Goal: Information Seeking & Learning: Learn about a topic

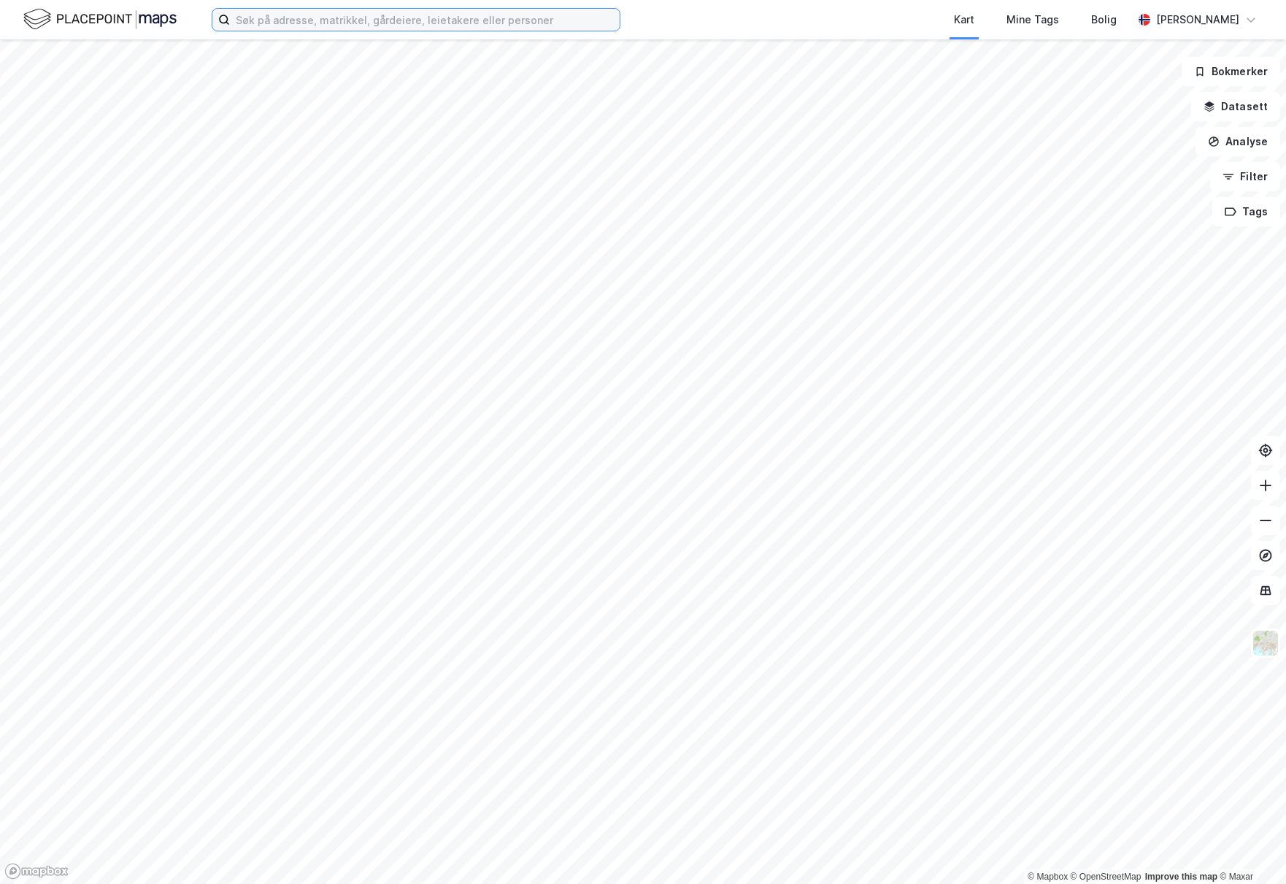
click at [271, 14] on input at bounding box center [425, 20] width 390 height 22
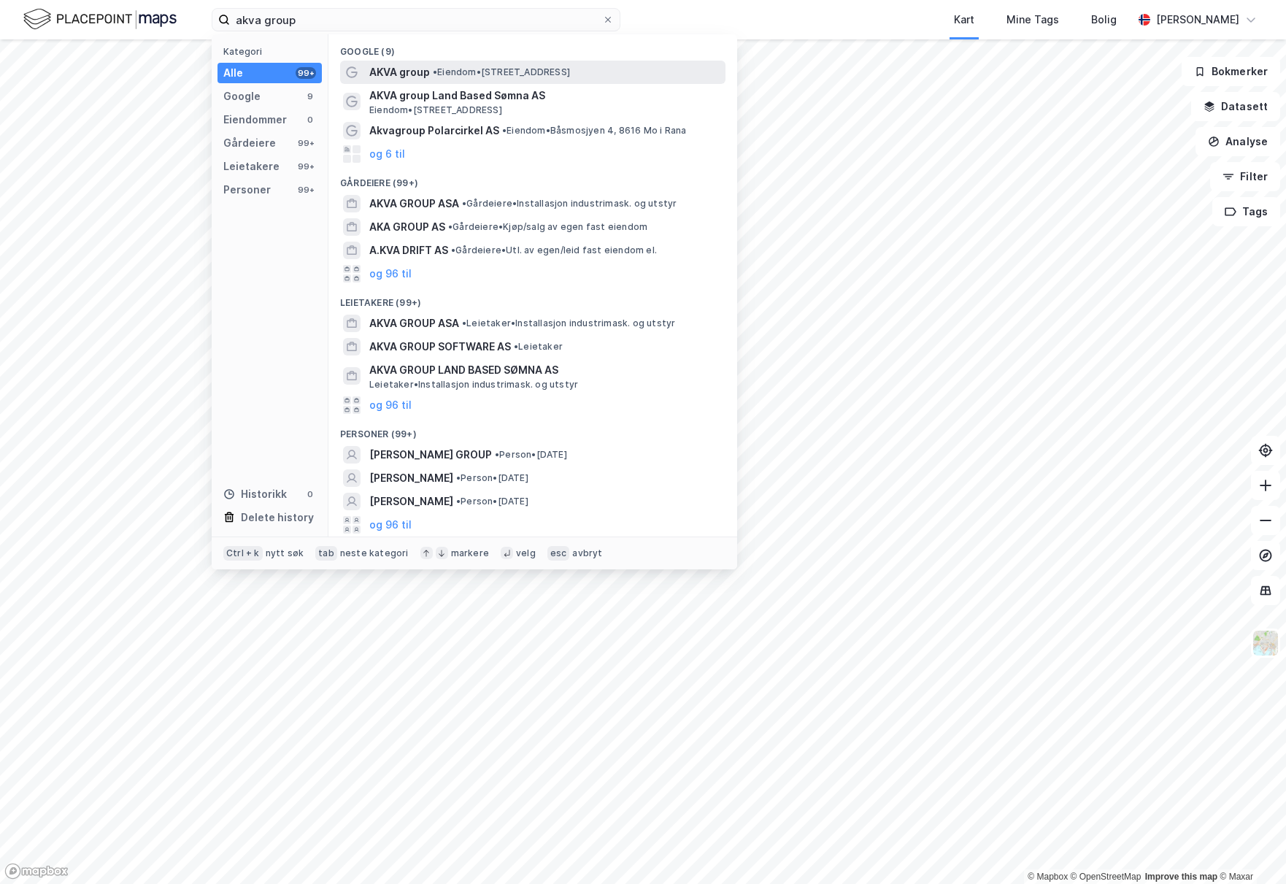
click at [434, 71] on span "•" at bounding box center [435, 71] width 4 height 11
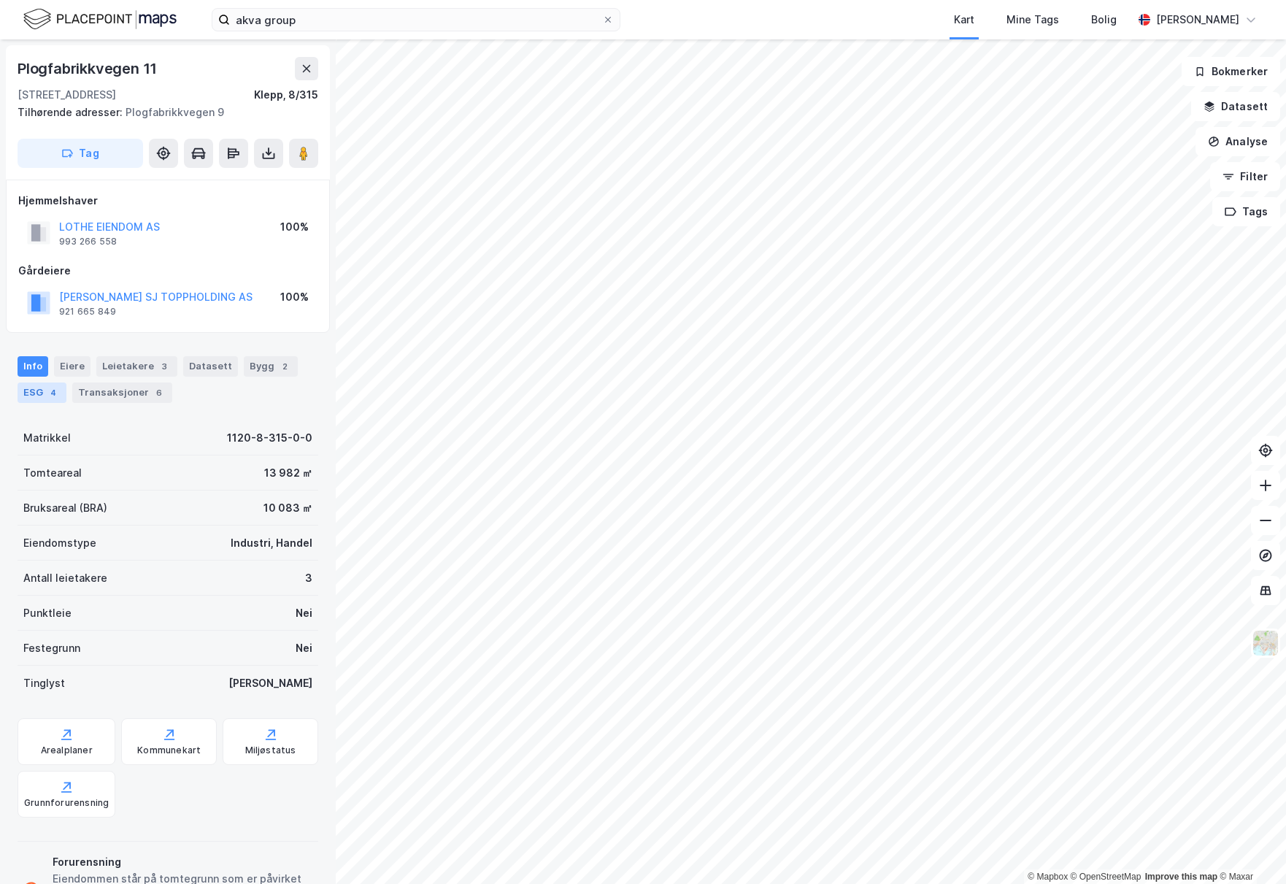
click at [46, 391] on div "4" at bounding box center [53, 392] width 15 height 15
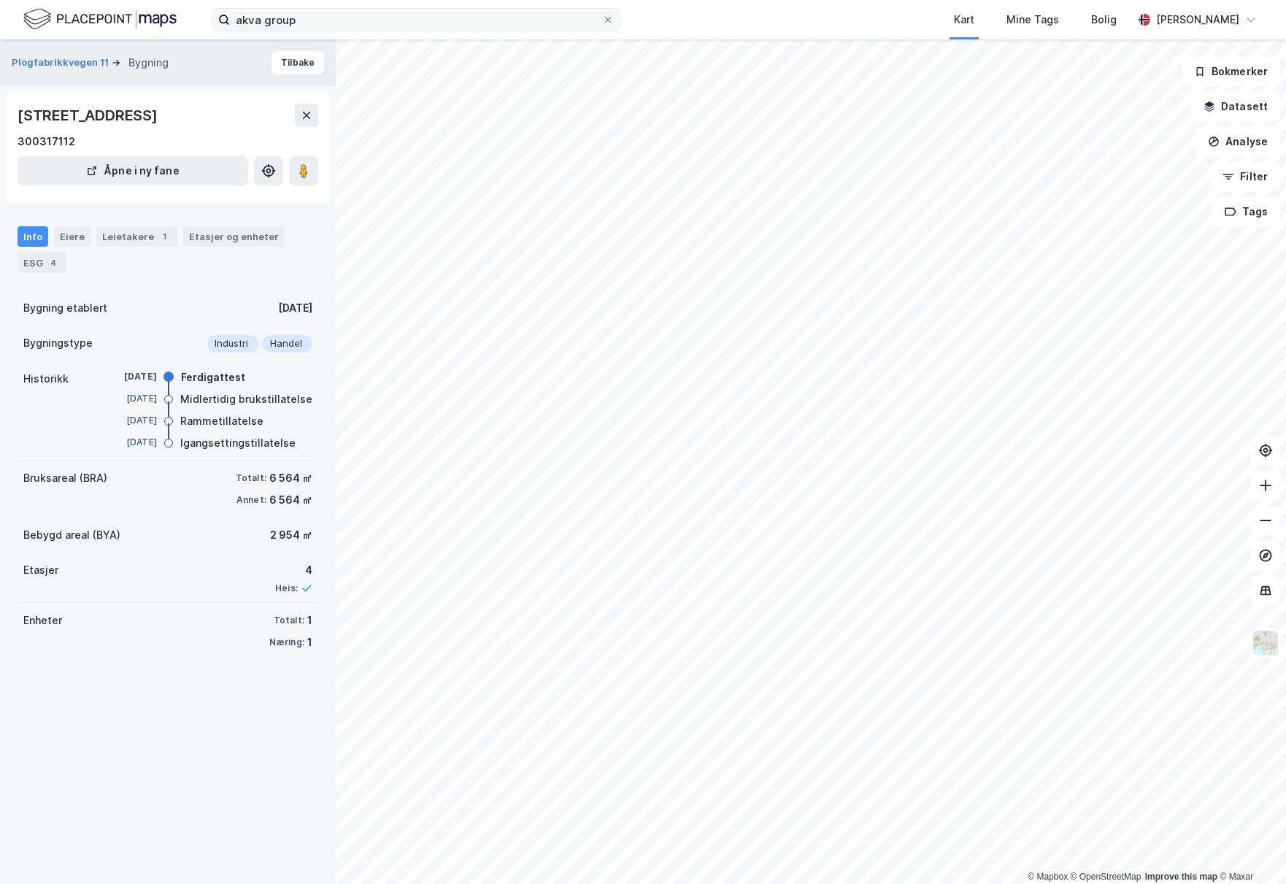
drag, startPoint x: 390, startPoint y: 31, endPoint x: 247, endPoint y: 18, distance: 144.4
click at [235, 18] on div "akva group Kart Mine Tags Bolig [PERSON_NAME]" at bounding box center [643, 19] width 1286 height 39
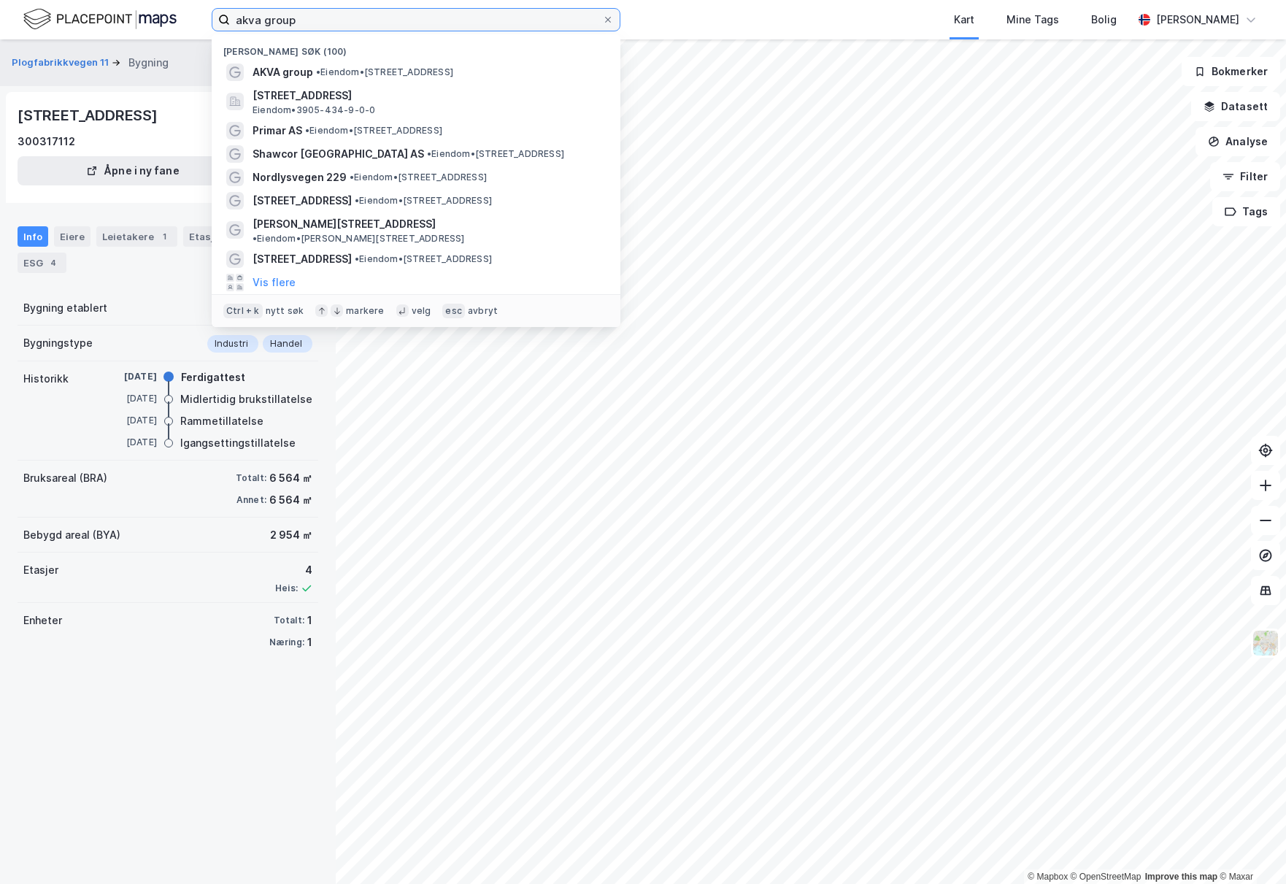
drag, startPoint x: 286, startPoint y: 16, endPoint x: 215, endPoint y: 20, distance: 70.9
click at [215, 20] on label "akva group" at bounding box center [416, 19] width 409 height 23
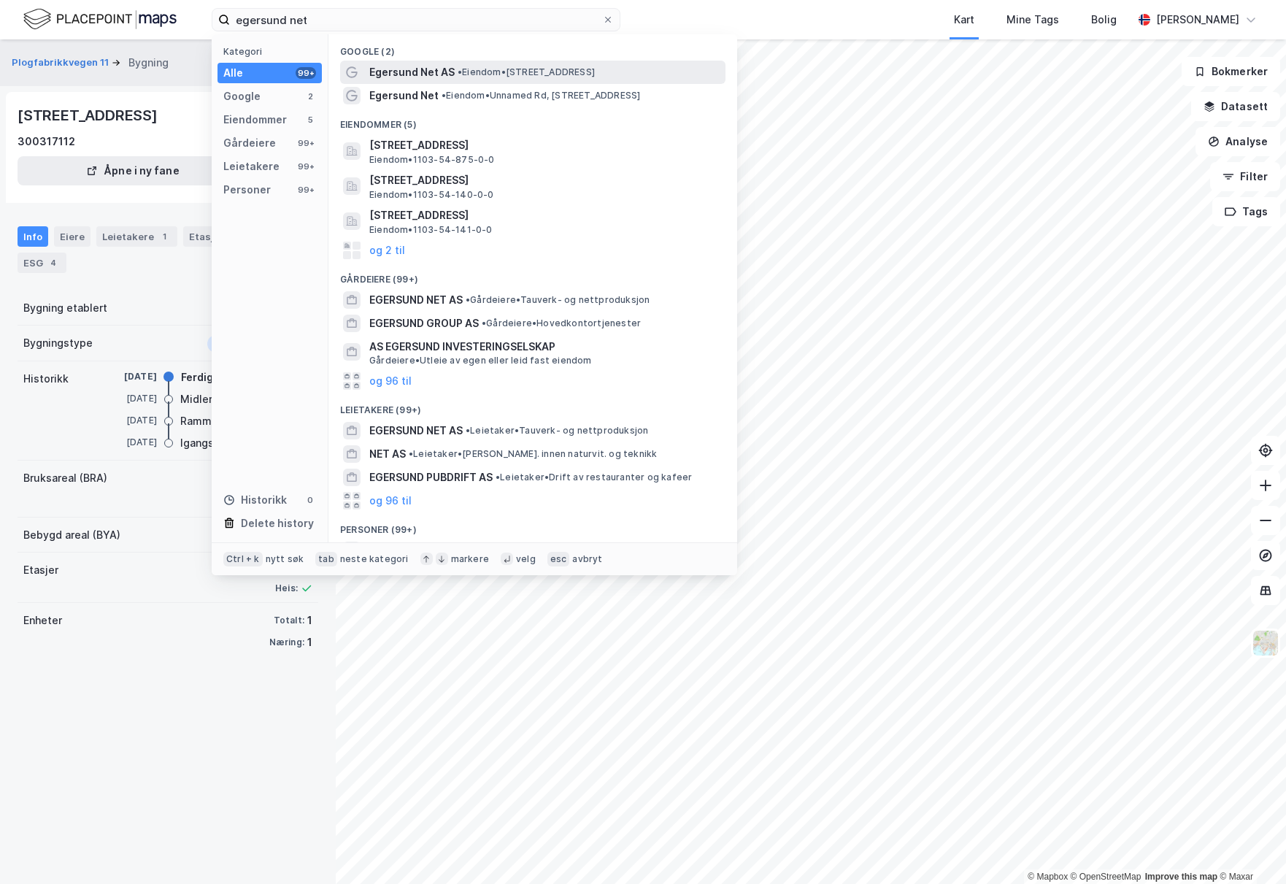
click at [428, 66] on span "Egersund Net AS" at bounding box center [411, 72] width 85 height 18
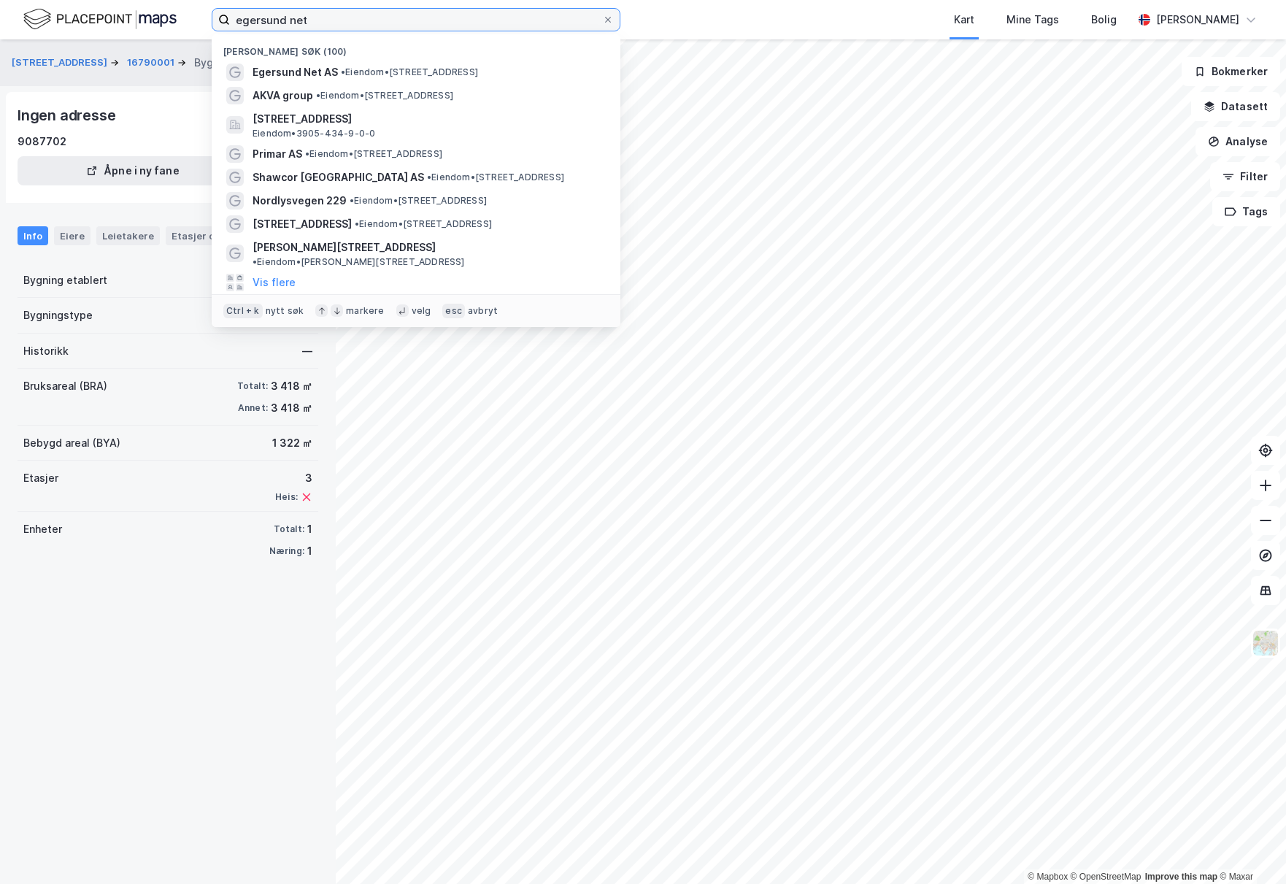
drag, startPoint x: 333, startPoint y: 14, endPoint x: 233, endPoint y: 6, distance: 100.3
click at [233, 6] on div "egersund net Nylige søk (100) Egersund Net AS • Eiendom • [STREET_ADDRESS] AKVA…" at bounding box center [643, 19] width 1286 height 39
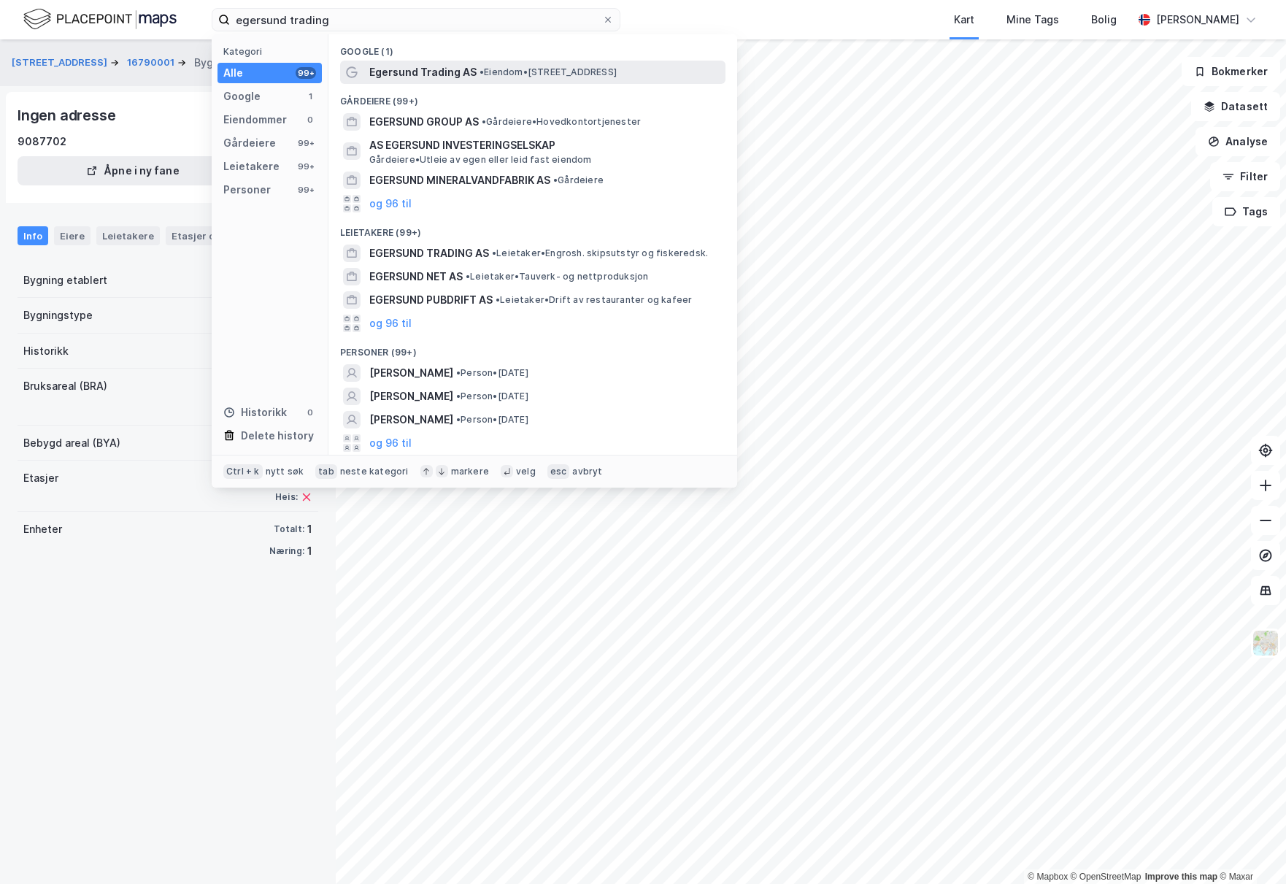
click at [444, 69] on span "Egersund Trading AS" at bounding box center [422, 72] width 107 height 18
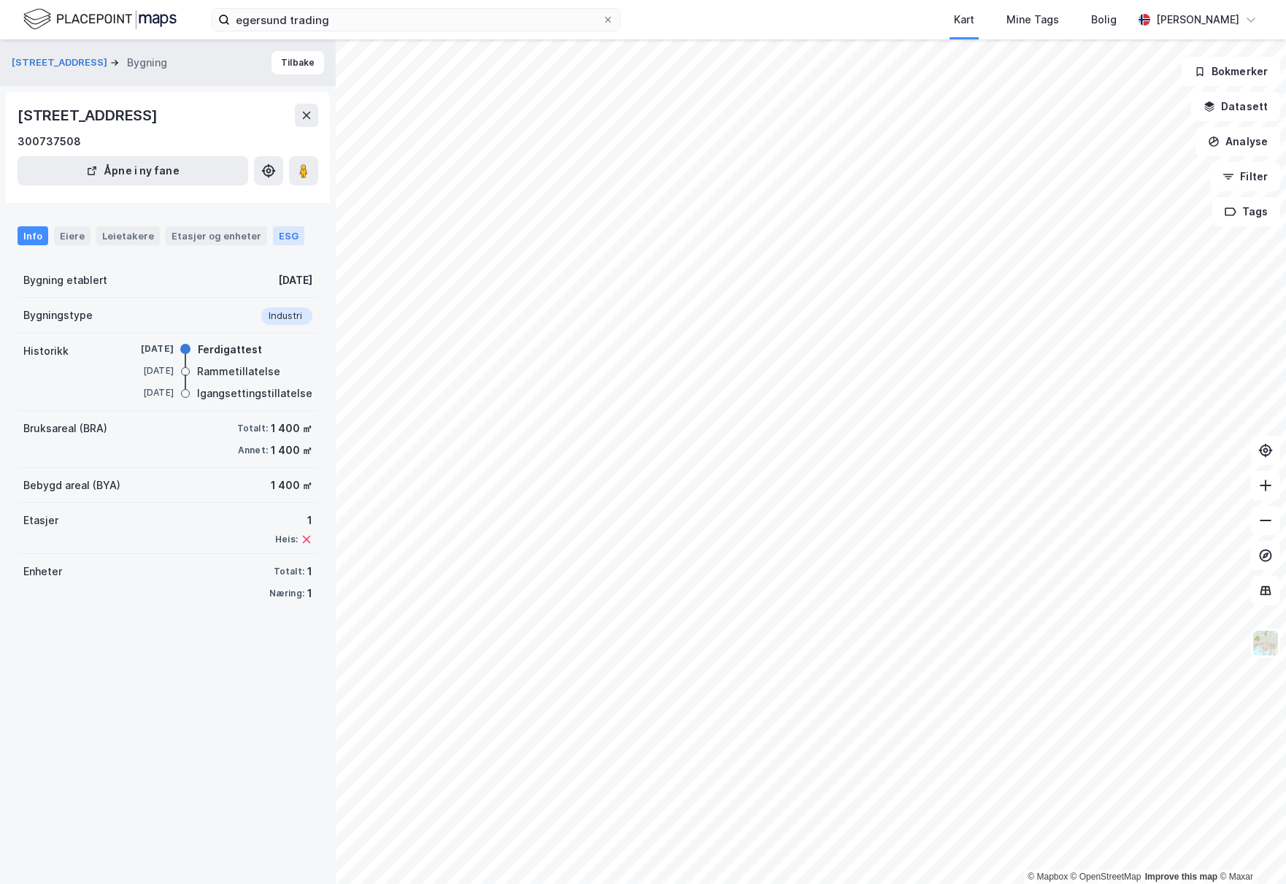
click at [275, 245] on div "ESG" at bounding box center [288, 235] width 31 height 19
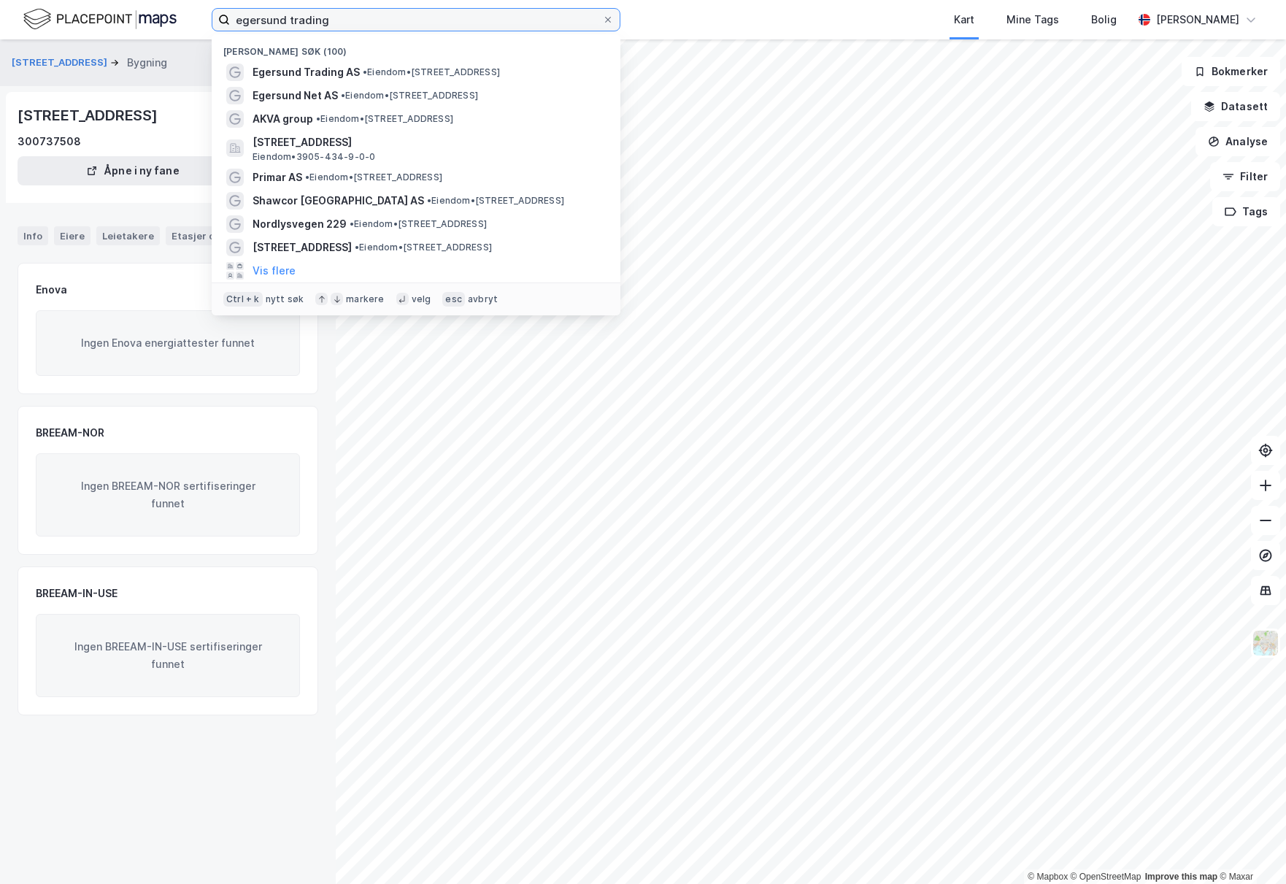
drag, startPoint x: 404, startPoint y: 12, endPoint x: 149, endPoint y: 5, distance: 254.8
click at [149, 5] on div "egersund trading Nylige søk (100) Egersund Trading AS • Eiendom • [STREET_ADDRE…" at bounding box center [643, 19] width 1286 height 39
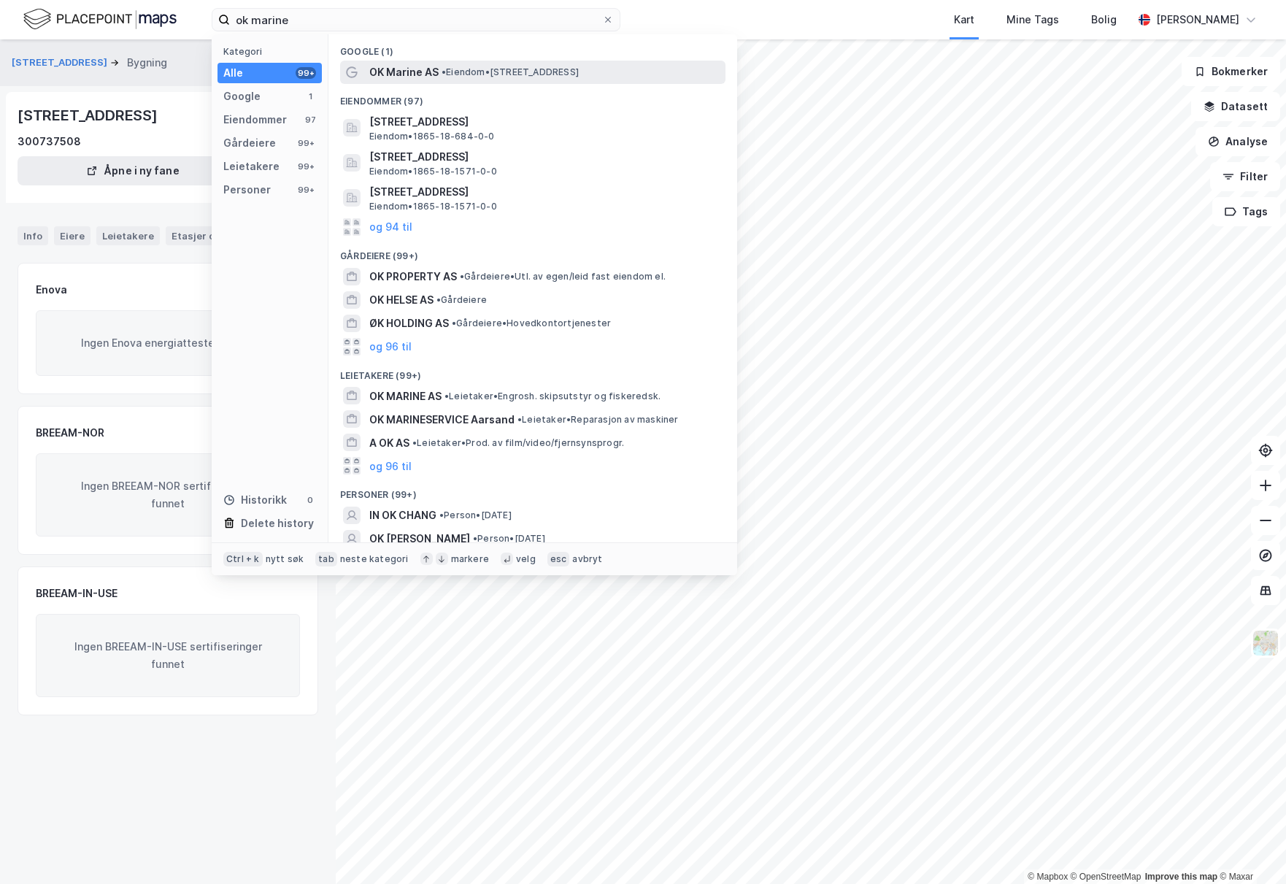
click at [436, 72] on span "OK Marine AS" at bounding box center [403, 72] width 69 height 18
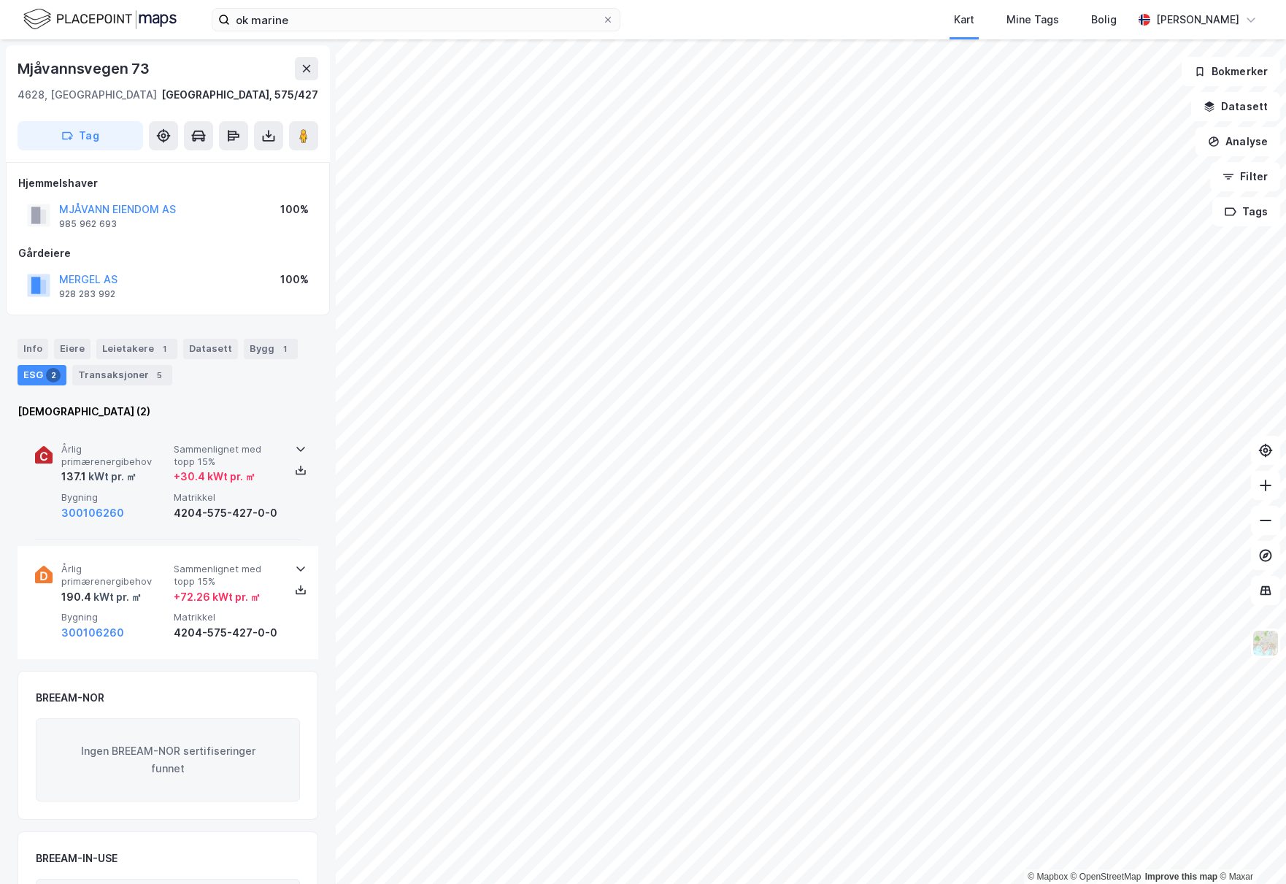
click at [215, 487] on div "Årlig primærenergibehov 137.1 kWt pr. ㎡ Sammenlignet med topp 15% + 30.4 kWt pr…" at bounding box center [170, 482] width 219 height 79
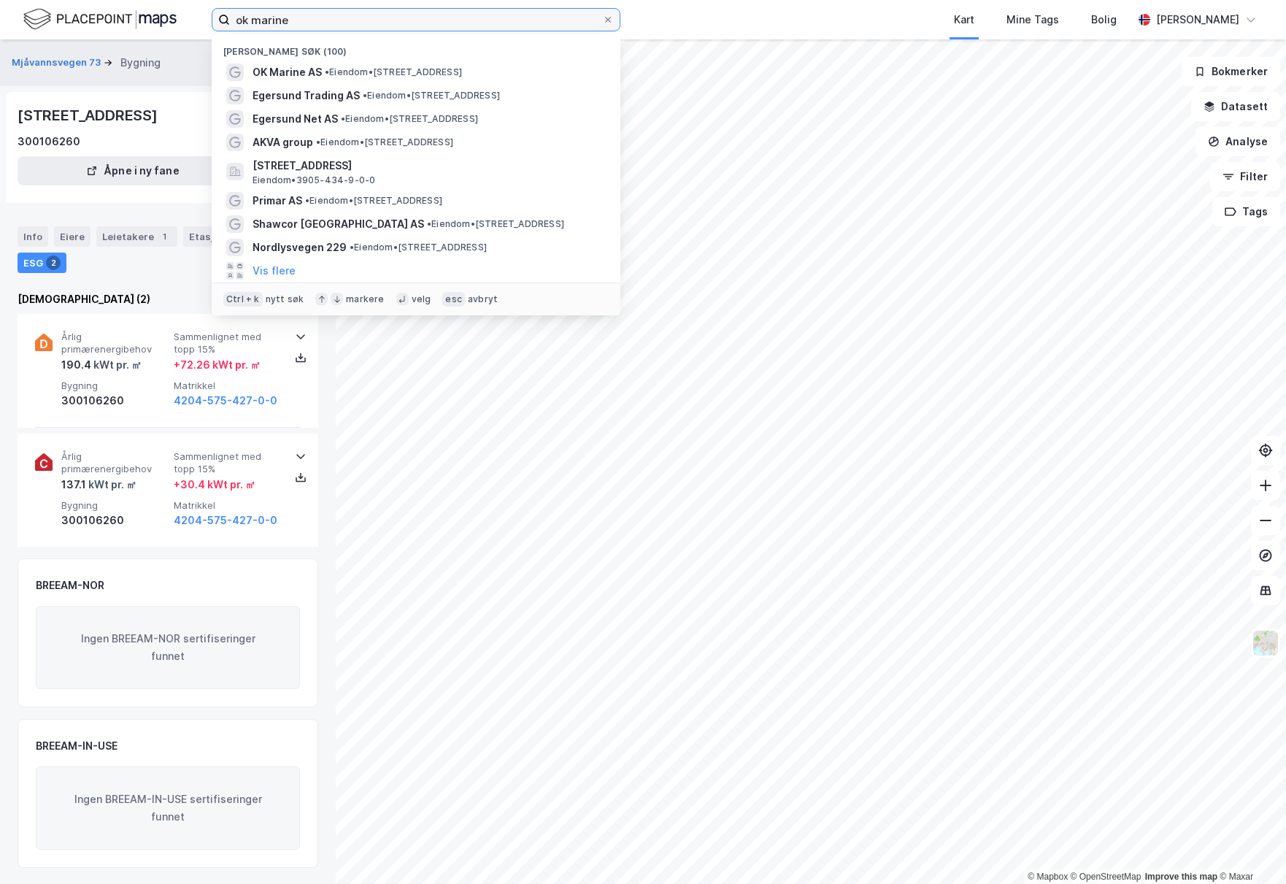
click at [340, 26] on input "ok marine" at bounding box center [416, 20] width 372 height 22
drag, startPoint x: 326, startPoint y: 25, endPoint x: 156, endPoint y: 10, distance: 170.7
click at [156, 10] on div "ok marine Nylige søk (100) OK Marine AS • Eiendom • [STREET_ADDRESS] Trading AS…" at bounding box center [643, 19] width 1286 height 39
paste input "Grading Systems"
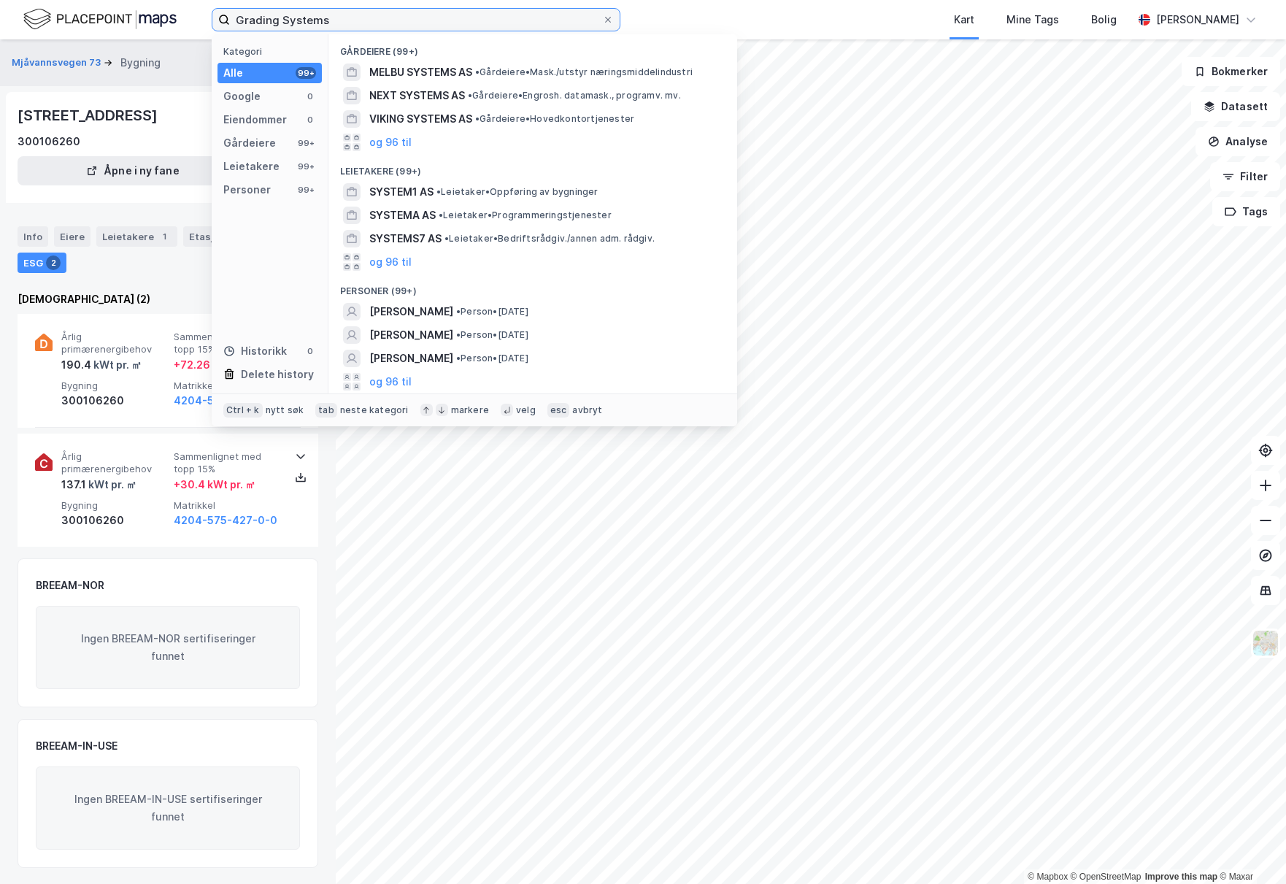
click at [407, 23] on input "Grading Systems" at bounding box center [416, 20] width 372 height 22
drag, startPoint x: 355, startPoint y: 22, endPoint x: 182, endPoint y: 19, distance: 173.0
click at [182, 19] on div "Grading Systems Kategori Alle 99+ Google 0 Eiendommer 0 Gårdeiere 99+ Leietaker…" at bounding box center [643, 19] width 1286 height 39
paste input "Egersund Trål"
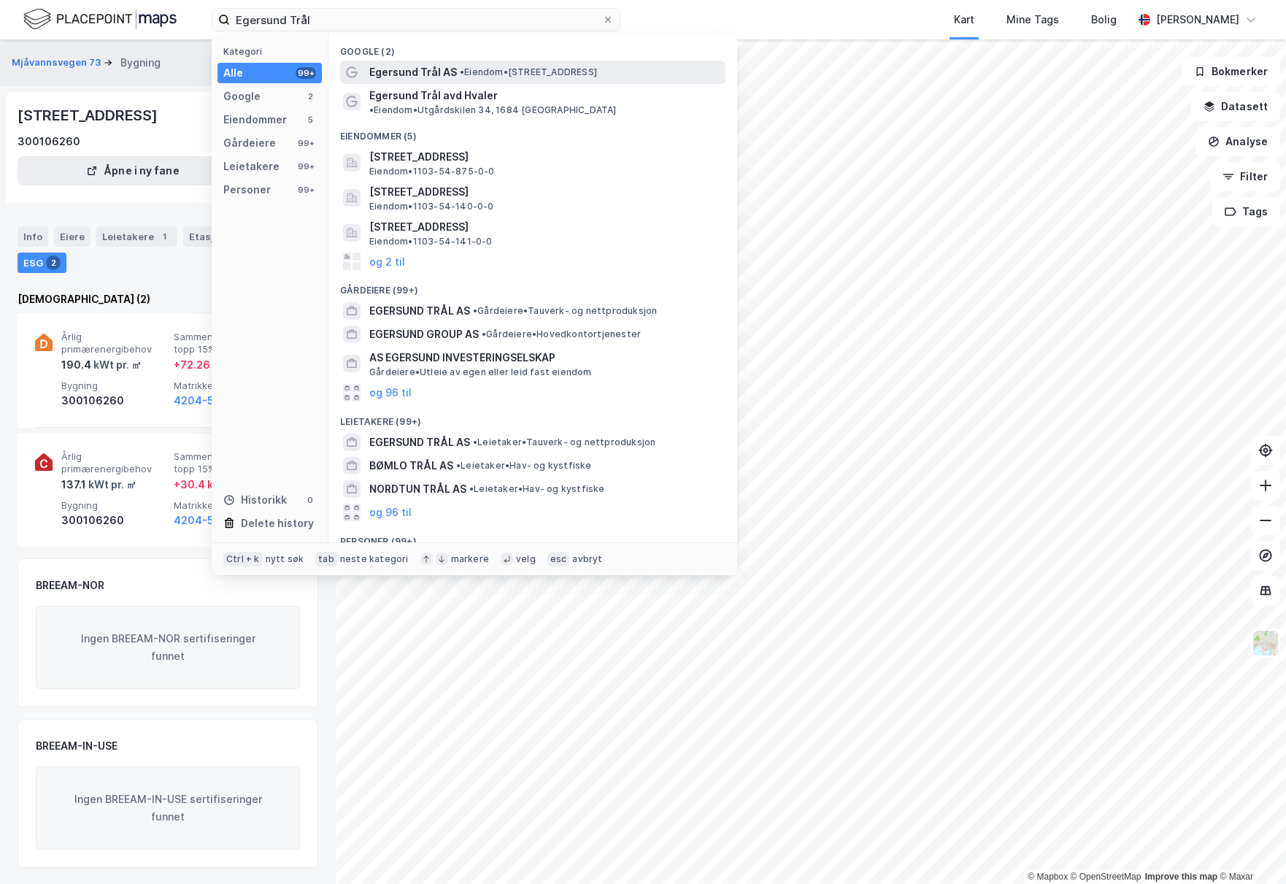
click at [523, 76] on span "• Eiendom • [STREET_ADDRESS]" at bounding box center [528, 72] width 137 height 12
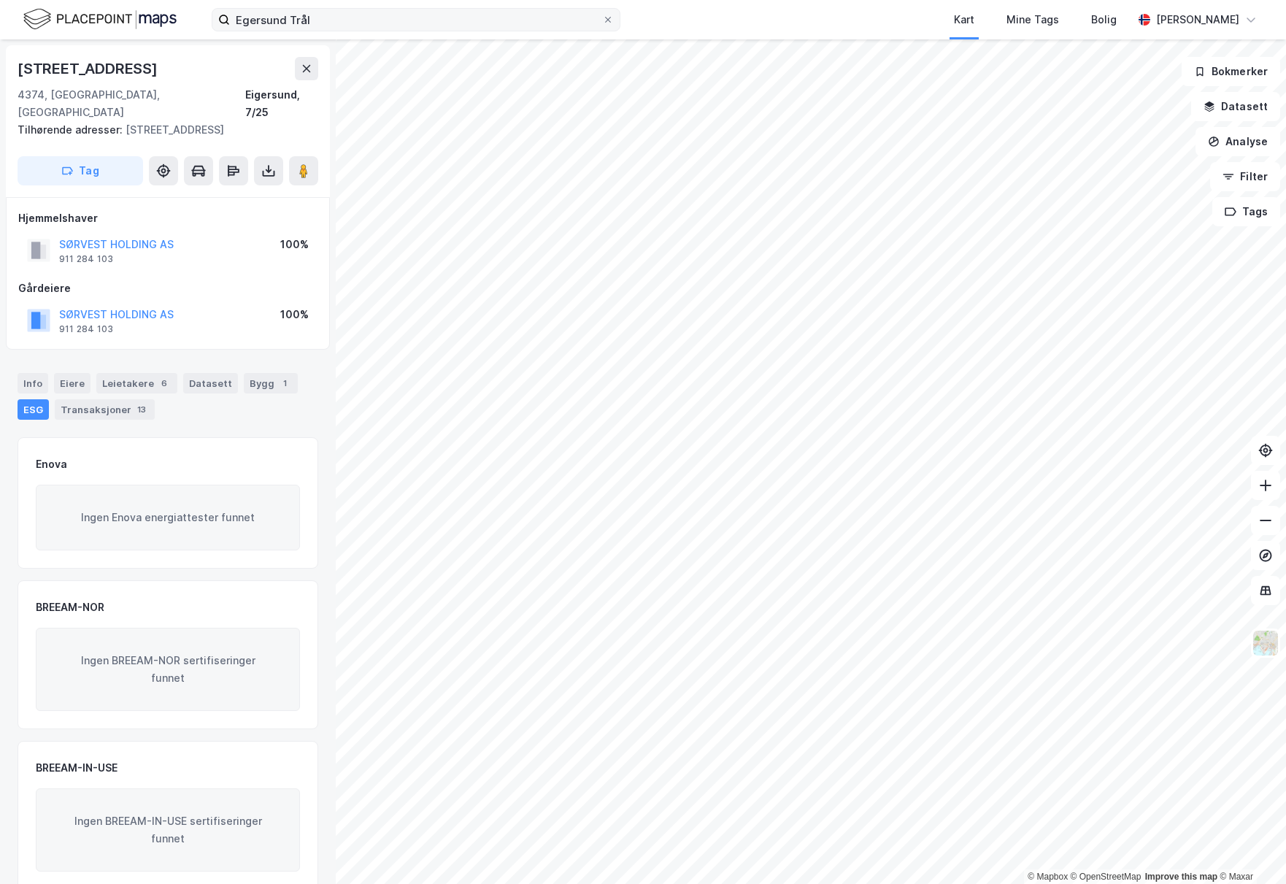
click at [328, 31] on div "Egersund Trål Kart Mine Tags Bolig [PERSON_NAME]" at bounding box center [643, 19] width 1286 height 39
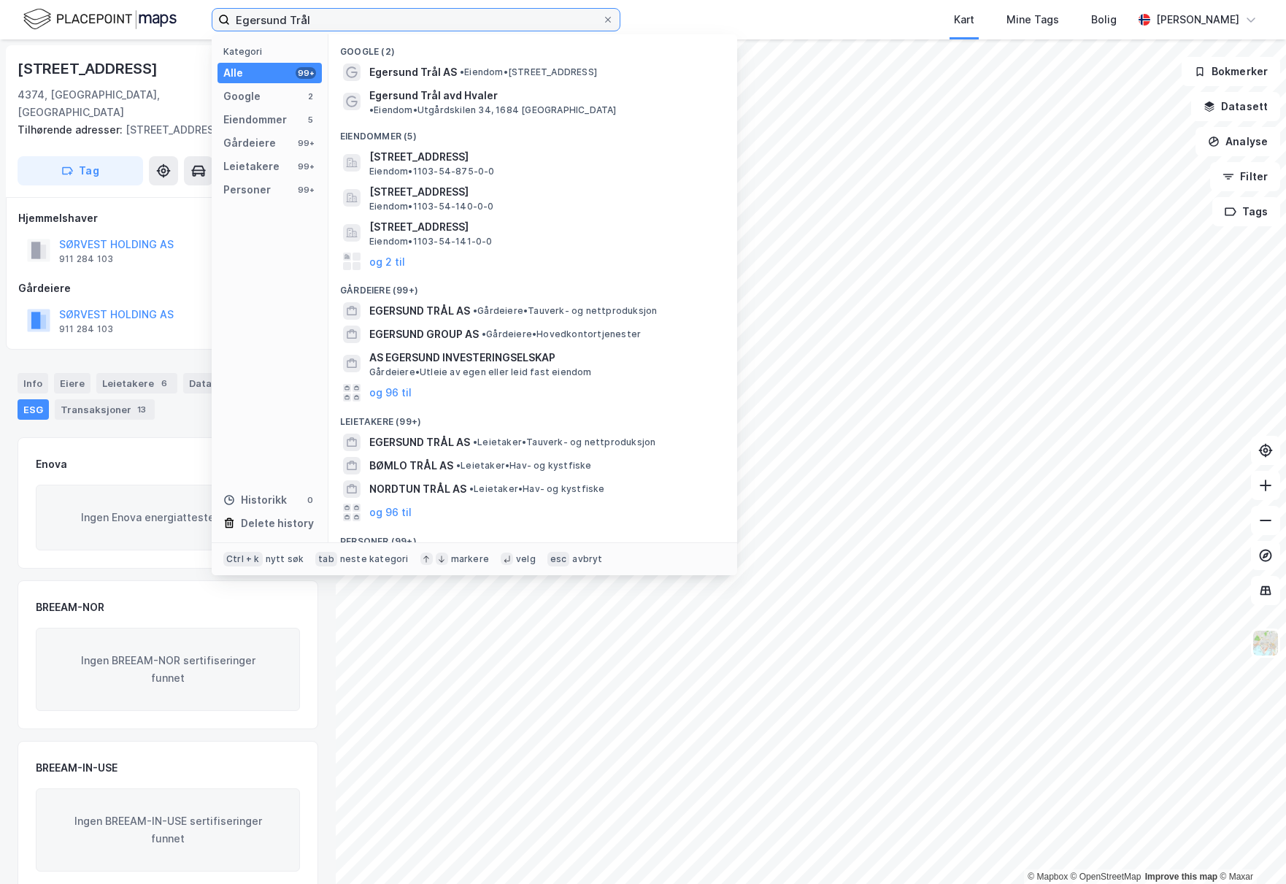
drag, startPoint x: 339, startPoint y: 24, endPoint x: 189, endPoint y: 11, distance: 150.2
click at [189, 11] on div "Egersund Trål Kategori Alle 99+ Google 2 Eiendommer 5 Gårdeiere 99+ Leietakere …" at bounding box center [643, 19] width 1286 height 39
paste input "[PERSON_NAME]"
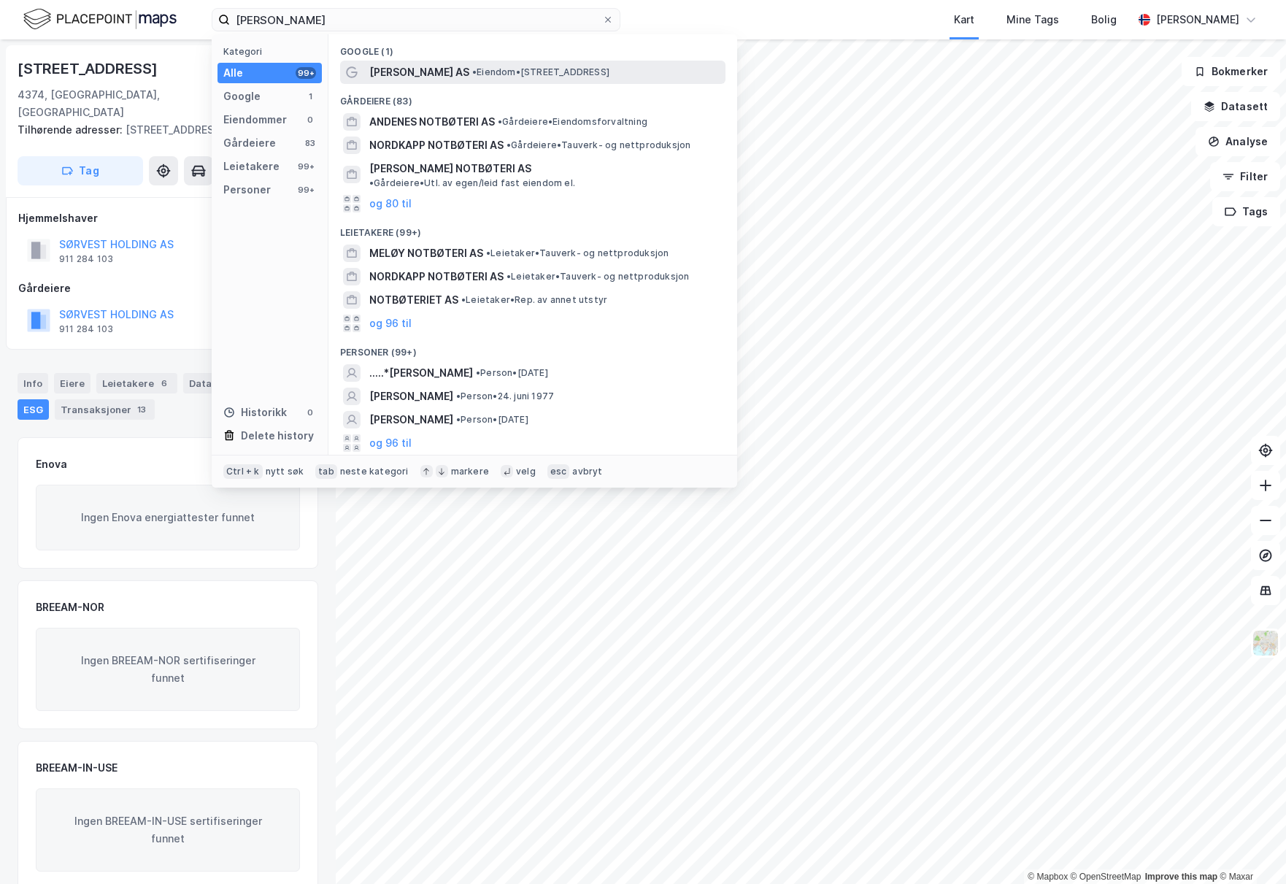
click at [454, 80] on span "[PERSON_NAME] AS" at bounding box center [419, 72] width 100 height 18
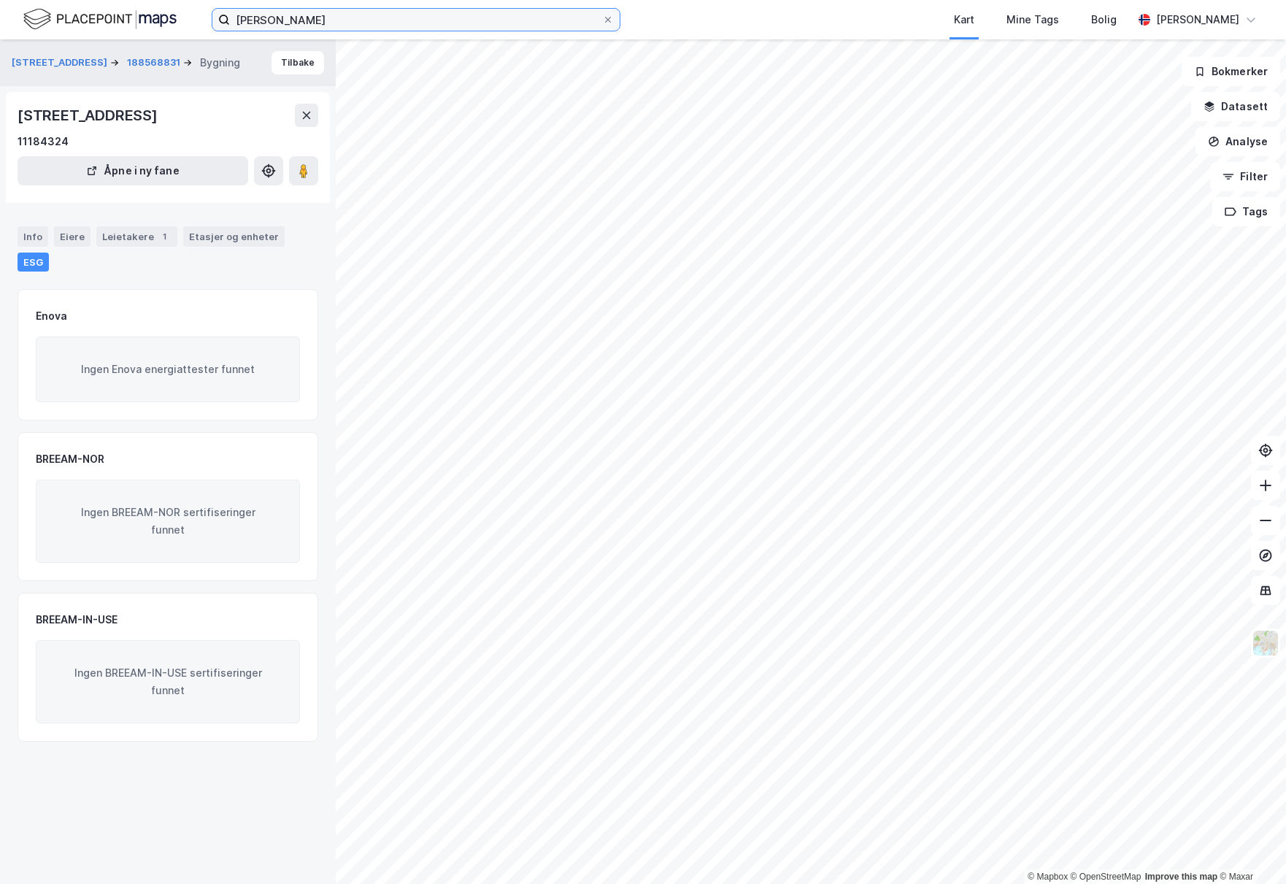
drag, startPoint x: 325, startPoint y: 23, endPoint x: 336, endPoint y: 22, distance: 11.0
click at [325, 23] on input "[PERSON_NAME]" at bounding box center [416, 20] width 372 height 22
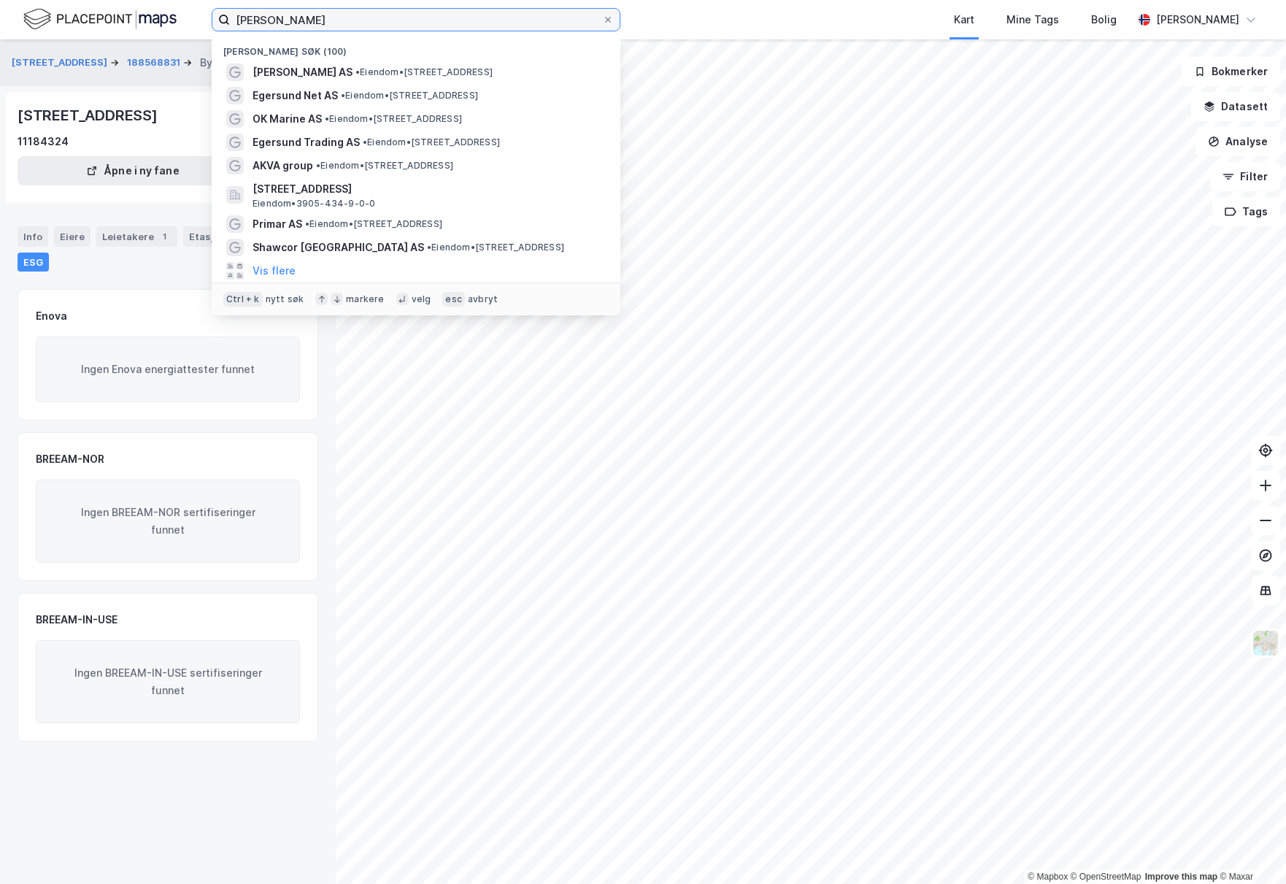
drag, startPoint x: 364, startPoint y: 20, endPoint x: 142, endPoint y: 16, distance: 221.9
click at [142, 16] on div "Meløy Notbøteri Nylige søk (100) [PERSON_NAME] AS • Eiendom • [STREET_ADDRESS] …" at bounding box center [643, 19] width 1286 height 39
paste input "Fiskenett"
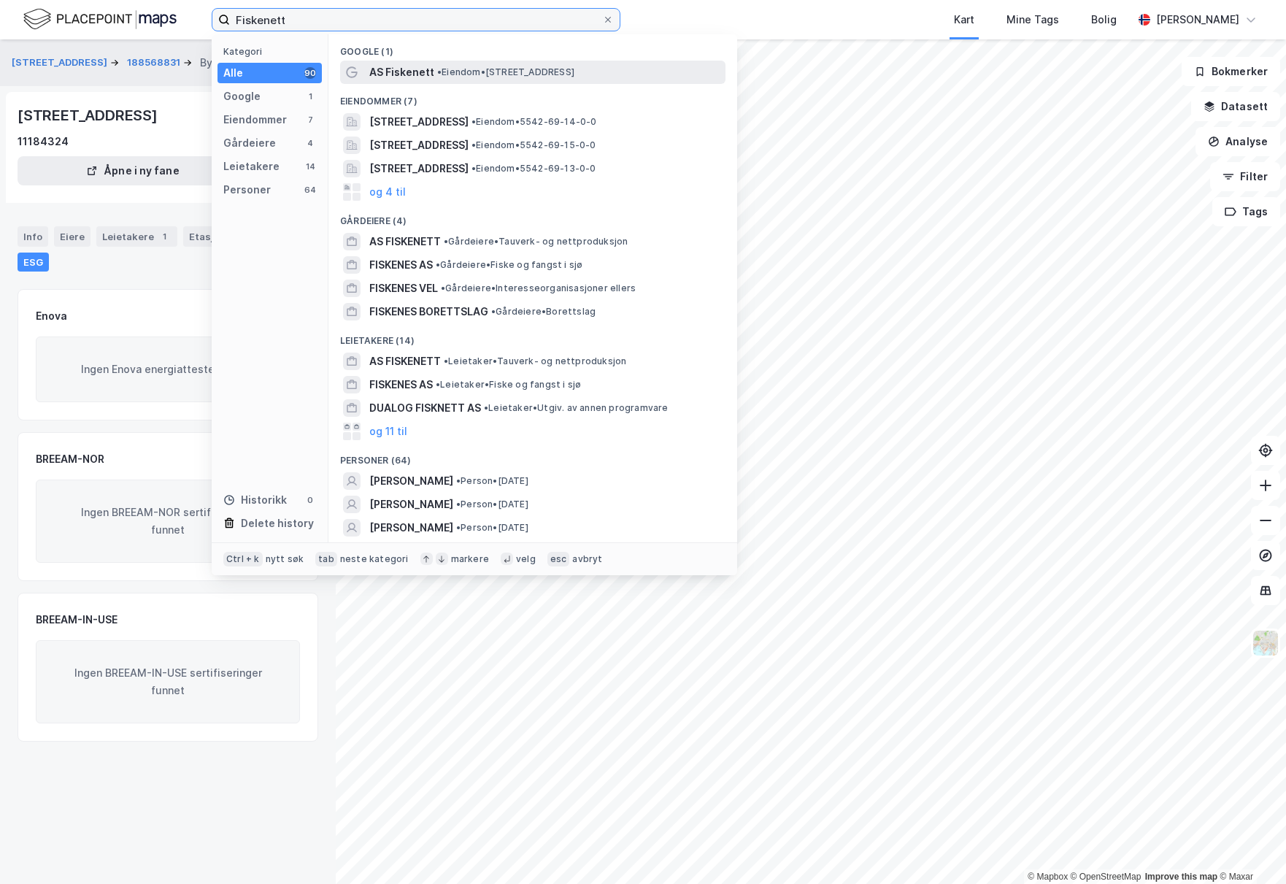
type input "Fiskenett"
click at [470, 74] on span "• Eiendom • [STREET_ADDRESS]" at bounding box center [505, 72] width 137 height 12
